Goal: Transaction & Acquisition: Purchase product/service

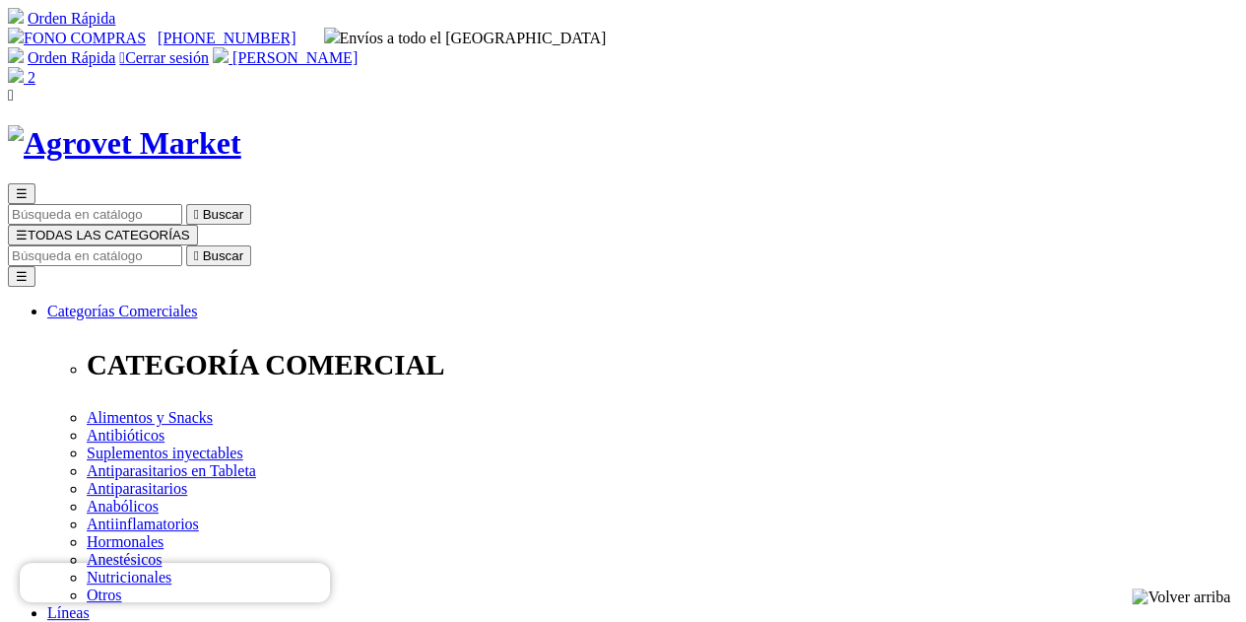
click at [24, 67] on img at bounding box center [16, 75] width 16 height 16
